Goal: Find specific page/section: Find specific page/section

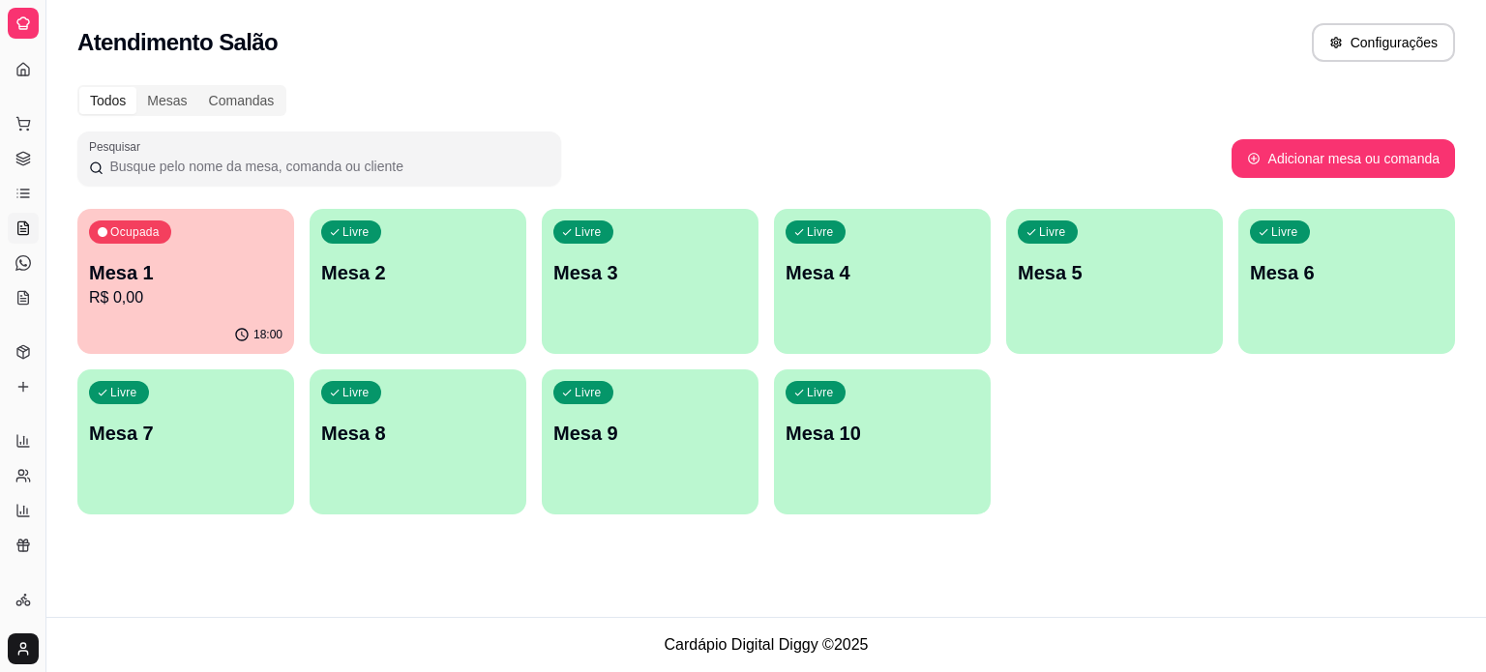
click at [8, 409] on div "Relatórios" at bounding box center [23, 410] width 30 height 31
click at [42, 433] on button "Toggle Sidebar" at bounding box center [45, 336] width 15 height 672
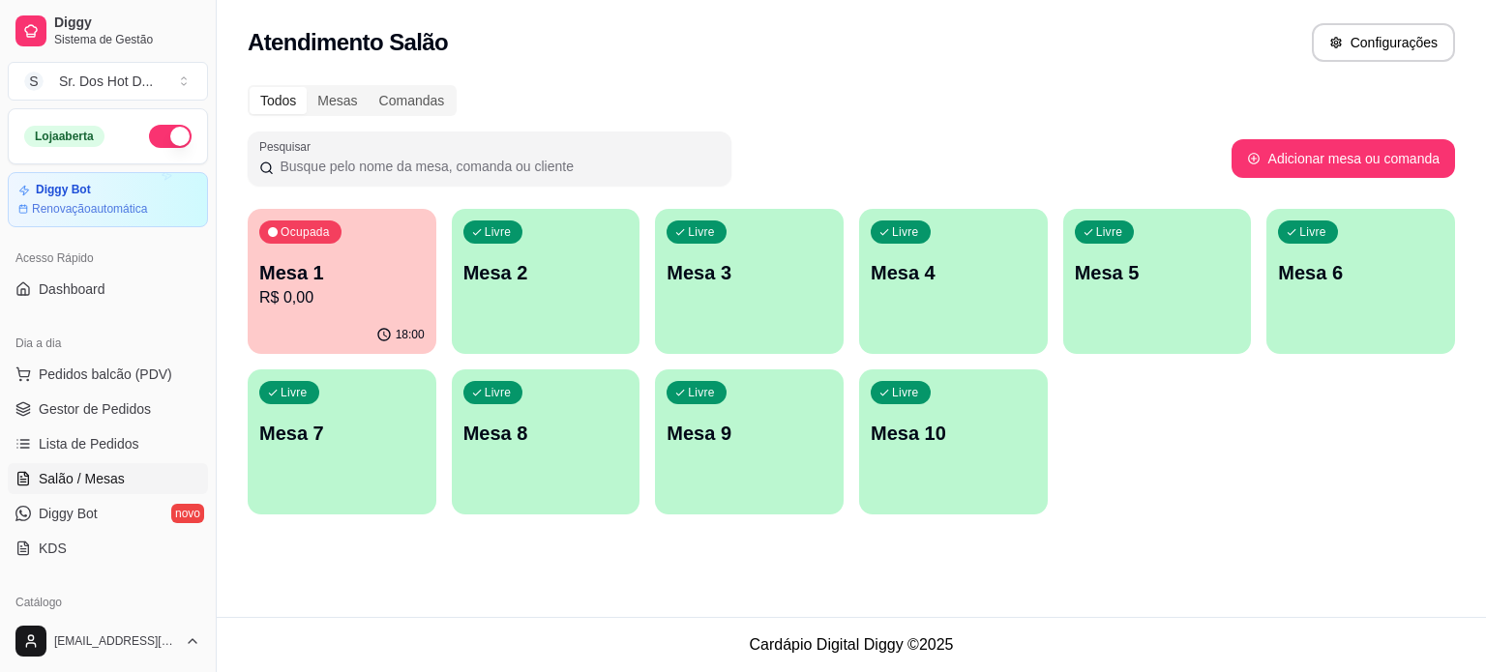
scroll to position [439, 0]
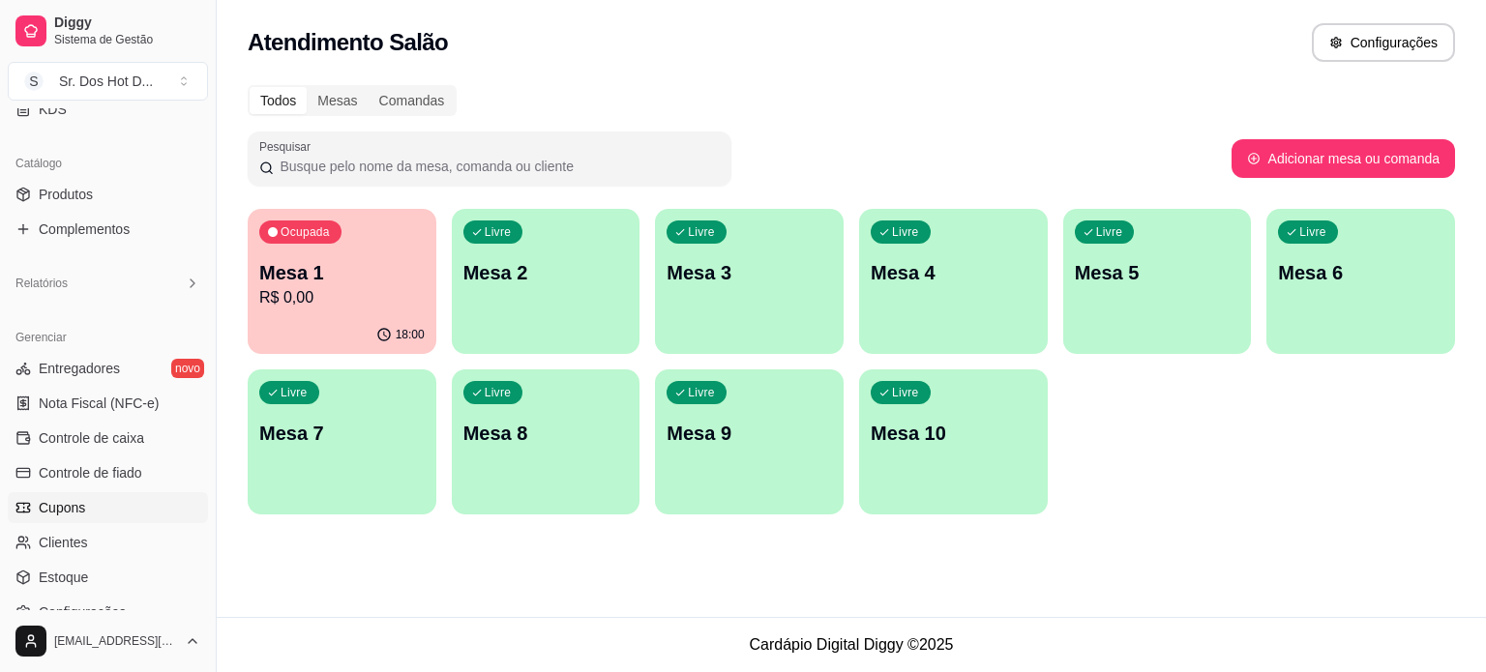
click at [62, 515] on span "Cupons" at bounding box center [62, 507] width 46 height 19
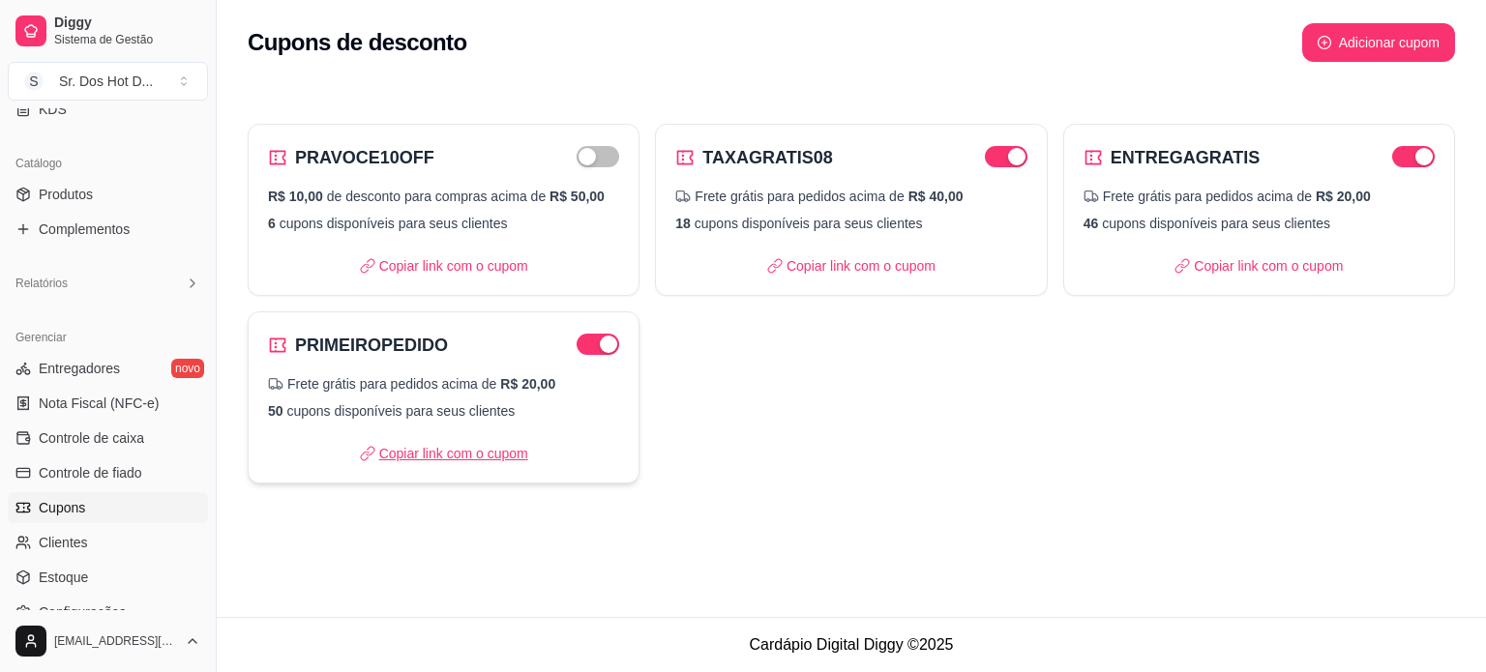
click at [371, 456] on icon at bounding box center [367, 453] width 15 height 15
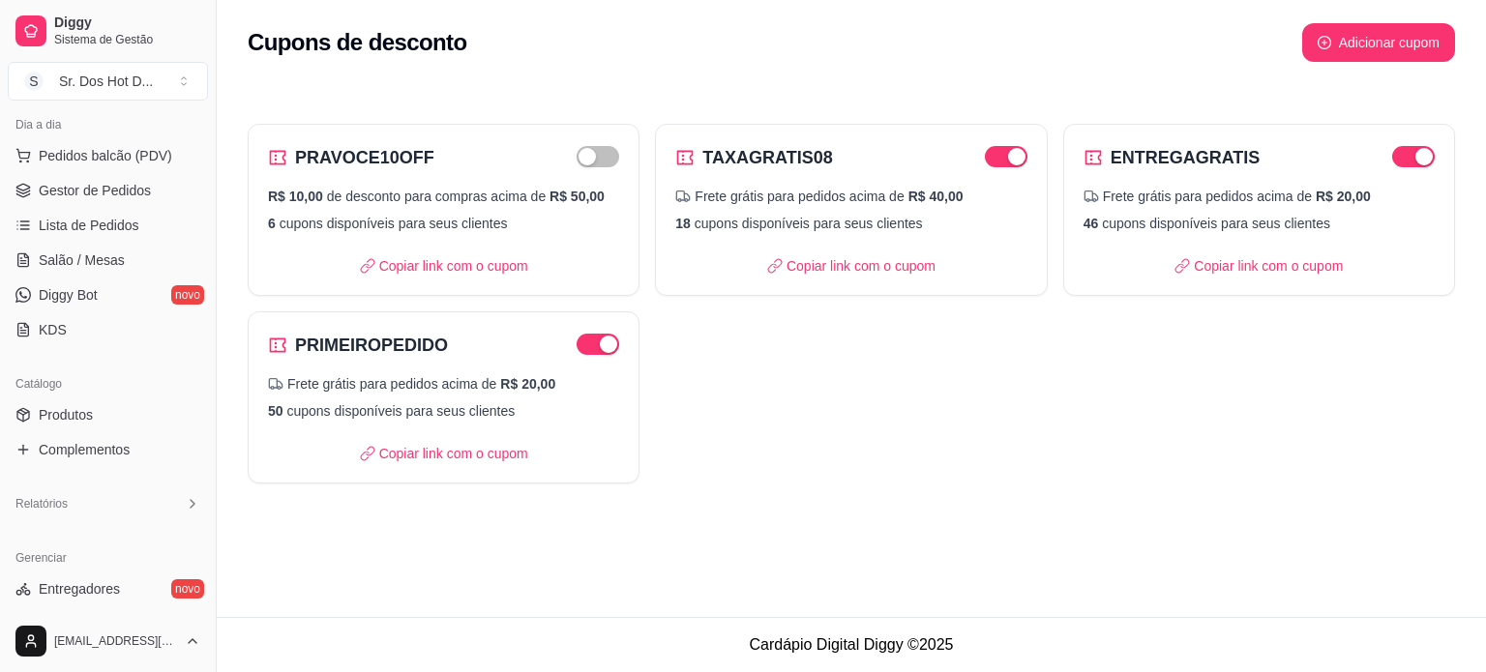
scroll to position [196, 0]
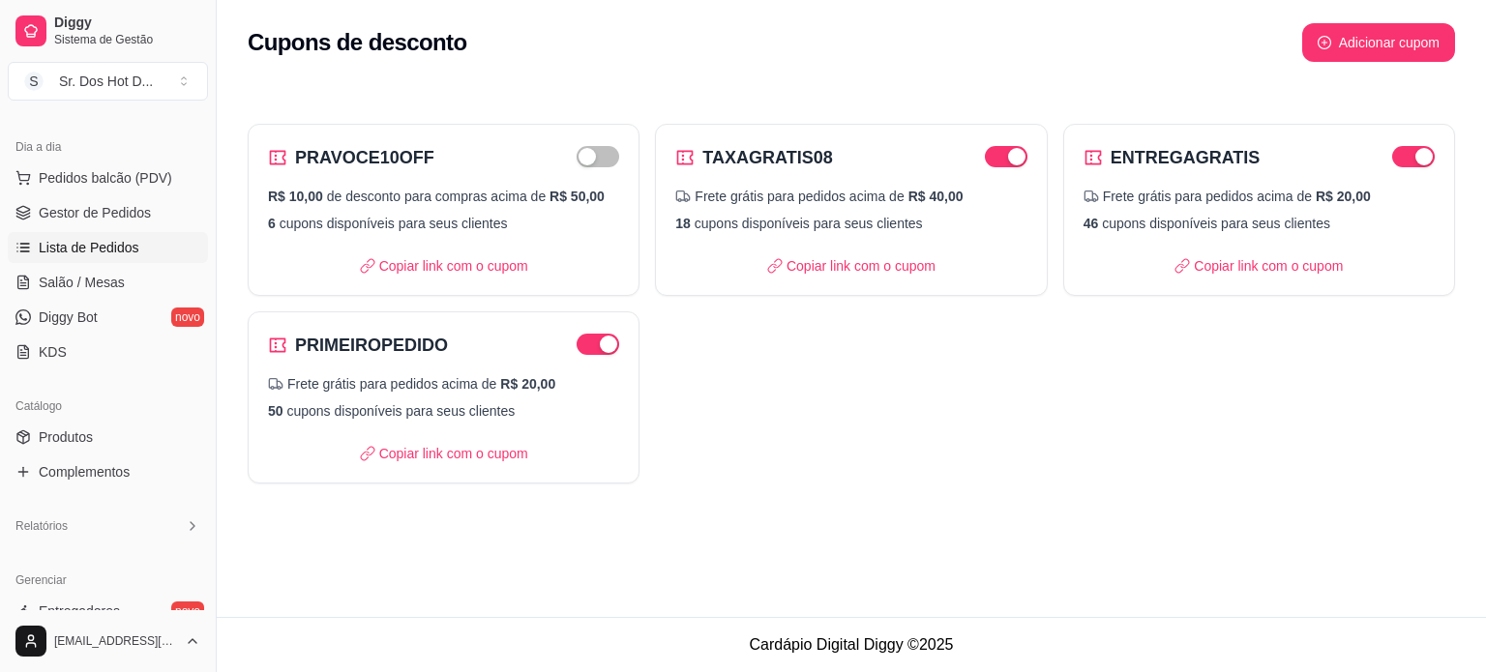
click at [130, 255] on span "Lista de Pedidos" at bounding box center [89, 247] width 101 height 19
